Goal: Contribute content

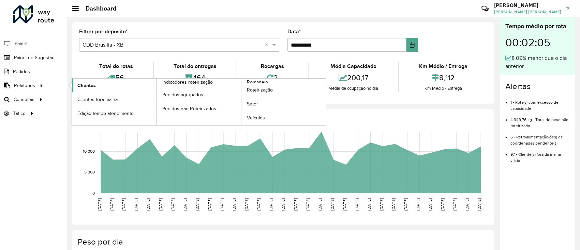
click at [109, 88] on link "Clientes" at bounding box center [114, 86] width 85 height 14
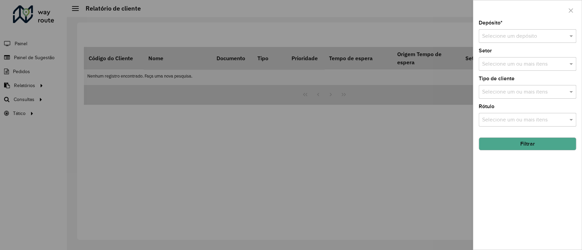
click at [505, 37] on input "text" at bounding box center [520, 36] width 77 height 8
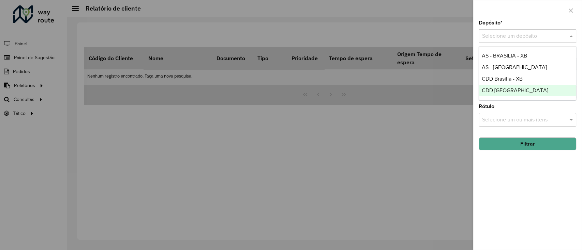
click at [490, 94] on div "CDD [GEOGRAPHIC_DATA]" at bounding box center [527, 91] width 97 height 12
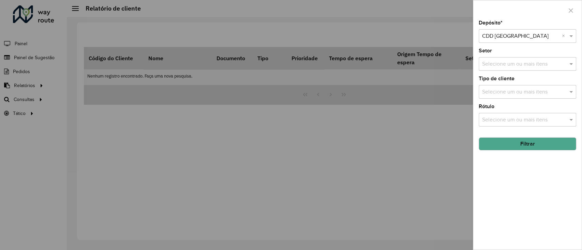
click at [501, 140] on button "Filtrar" at bounding box center [526, 144] width 97 height 13
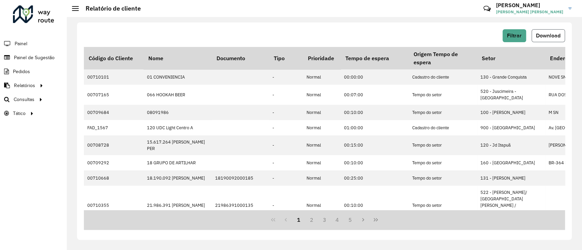
click at [543, 37] on span "Download" at bounding box center [548, 36] width 25 height 6
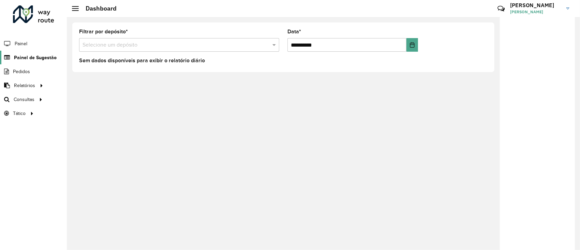
click at [27, 57] on span "Painel de Sugestão" at bounding box center [35, 57] width 43 height 7
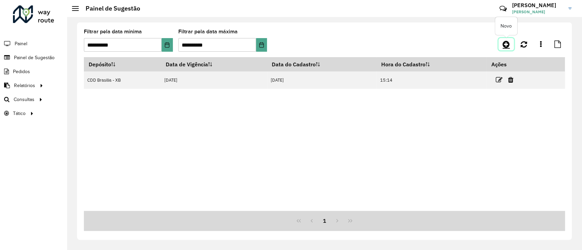
click at [507, 48] on icon at bounding box center [505, 44] width 7 height 8
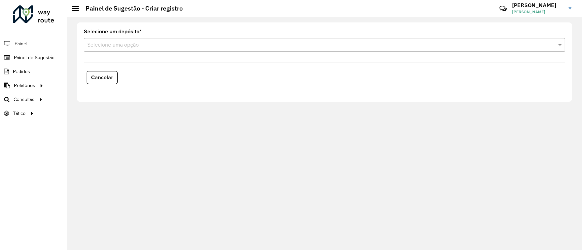
click at [167, 43] on input "text" at bounding box center [317, 45] width 460 height 8
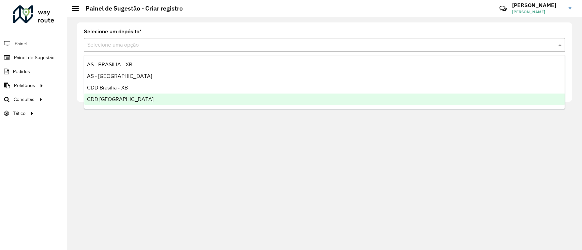
click at [132, 97] on span "CDD [GEOGRAPHIC_DATA]" at bounding box center [120, 99] width 66 height 6
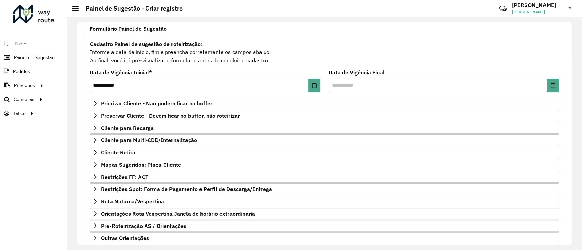
scroll to position [79, 0]
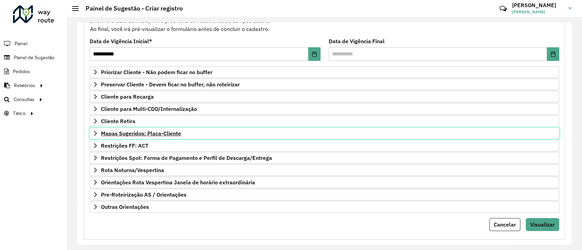
click at [128, 131] on span "Mapas Sugeridos: Placa-Cliente" at bounding box center [141, 133] width 80 height 5
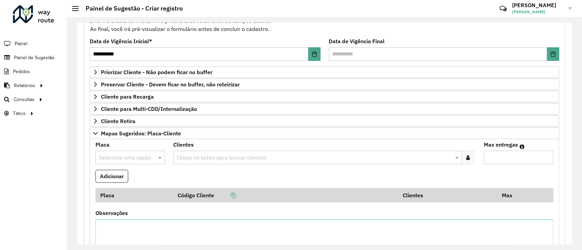
click at [127, 154] on input "text" at bounding box center [123, 158] width 49 height 8
type input "***"
click at [466, 157] on icon at bounding box center [468, 157] width 4 height 5
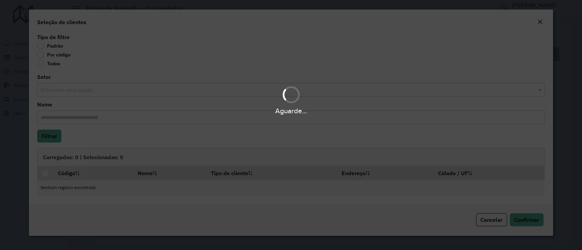
click at [65, 56] on div "Aguarde..." at bounding box center [291, 125] width 582 height 250
click at [60, 58] on label "Por código" at bounding box center [53, 54] width 33 height 7
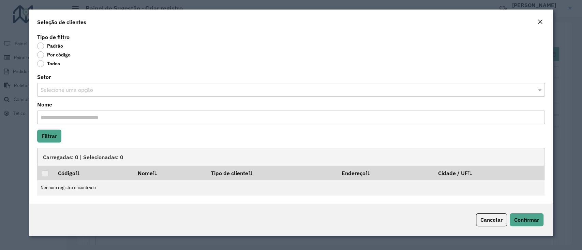
click at [43, 58] on label "Por código" at bounding box center [53, 54] width 33 height 7
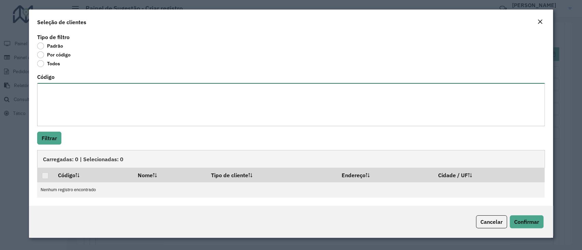
click at [59, 97] on textarea "Código" at bounding box center [290, 104] width 507 height 43
click at [106, 97] on textarea "Código" at bounding box center [290, 104] width 507 height 43
paste textarea "**** **** **** *****"
type textarea "**** **** **** *****"
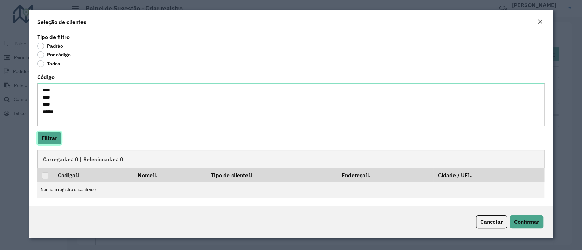
click at [51, 137] on button "Filtrar" at bounding box center [49, 138] width 24 height 13
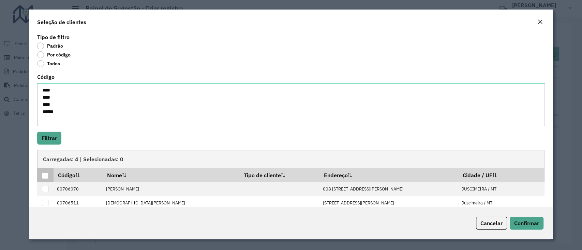
click at [43, 178] on div at bounding box center [45, 176] width 7 height 7
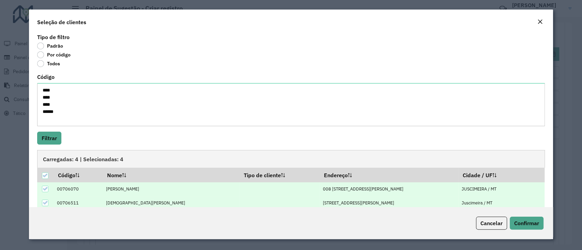
scroll to position [39, 0]
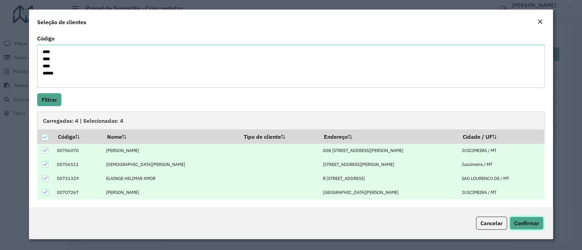
click at [526, 229] on button "Confirmar" at bounding box center [527, 223] width 34 height 13
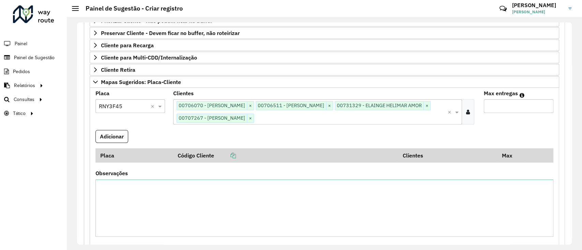
scroll to position [132, 0]
click at [177, 210] on textarea "Observações" at bounding box center [324, 208] width 458 height 58
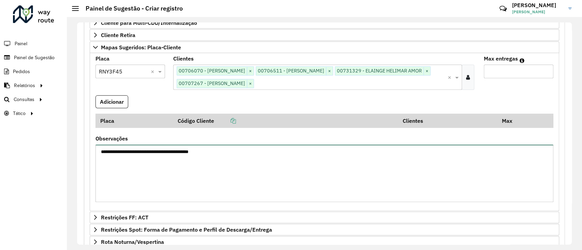
scroll to position [164, 0]
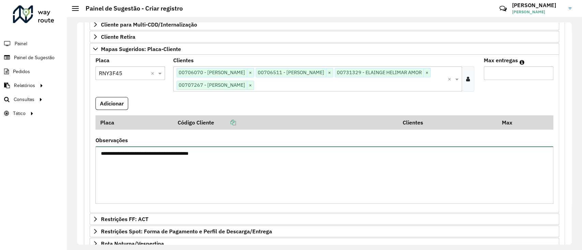
type textarea "**********"
click at [505, 73] on input "Max entregas" at bounding box center [519, 73] width 70 height 14
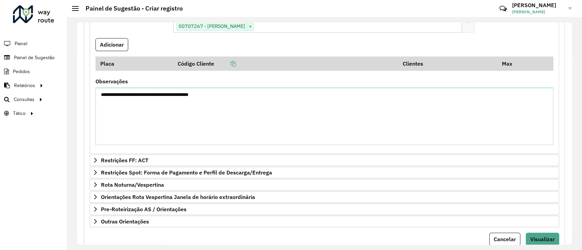
scroll to position [246, 0]
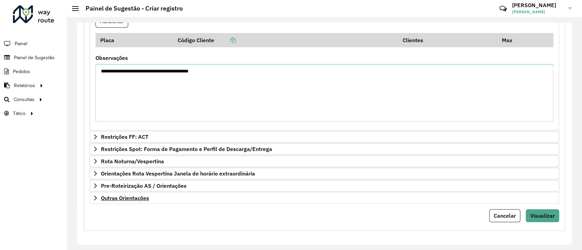
type input "**"
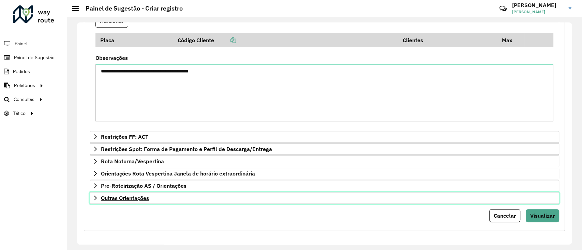
click at [134, 199] on span "Outras Orientações" at bounding box center [125, 198] width 48 height 5
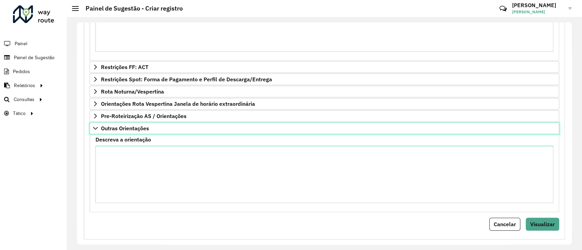
scroll to position [324, 0]
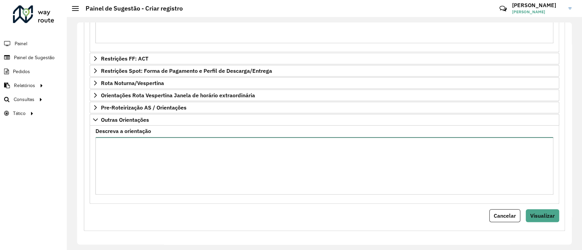
click at [150, 159] on textarea "Descreva a orientação" at bounding box center [324, 166] width 458 height 58
type textarea "*"
click at [177, 158] on textarea "**********" at bounding box center [324, 166] width 458 height 58
type textarea "**********"
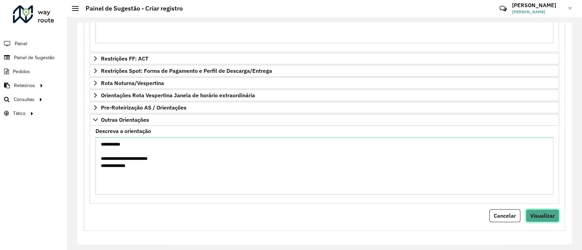
click at [544, 213] on span "Visualizar" at bounding box center [542, 216] width 25 height 7
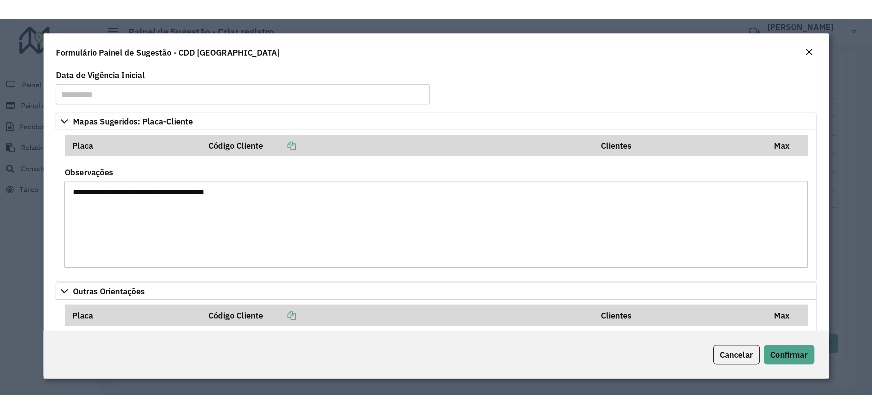
scroll to position [89, 0]
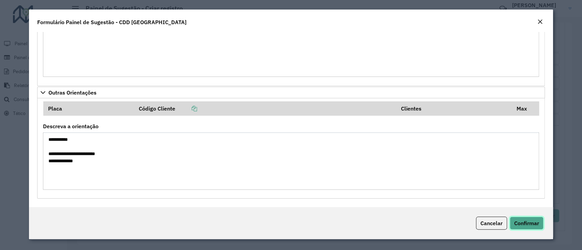
click at [531, 225] on span "Confirmar" at bounding box center [526, 223] width 25 height 7
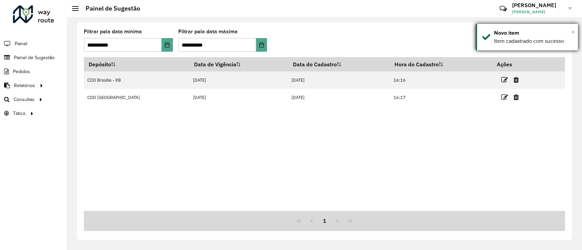
click at [571, 30] on div "Novo item" at bounding box center [533, 33] width 79 height 8
